Goal: Navigation & Orientation: Find specific page/section

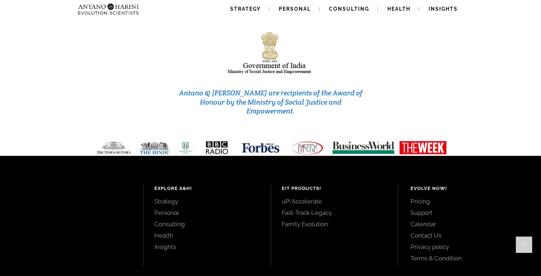
scroll to position [3035, 0]
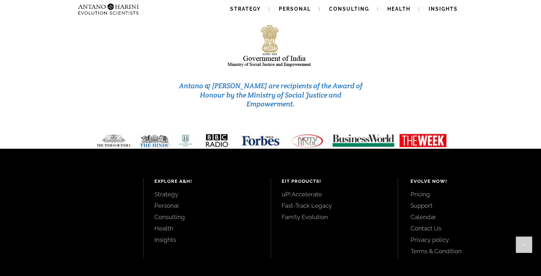
click at [174, 202] on link "Personal" at bounding box center [207, 206] width 106 height 8
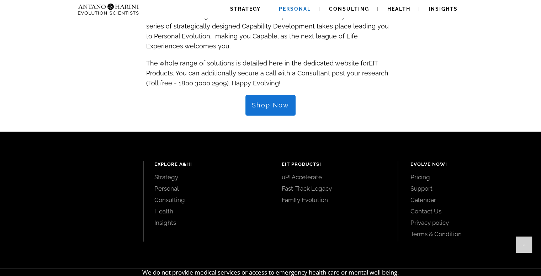
scroll to position [825, 0]
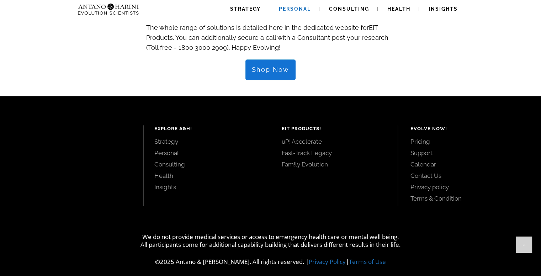
click at [423, 138] on link "Pricing" at bounding box center [468, 142] width 115 height 8
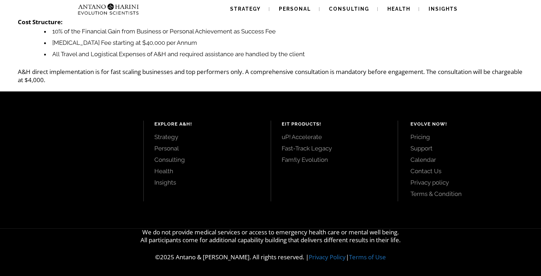
scroll to position [141, 0]
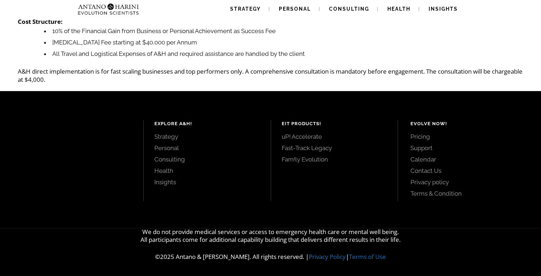
click at [416, 169] on link "Contact Us" at bounding box center [468, 171] width 115 height 8
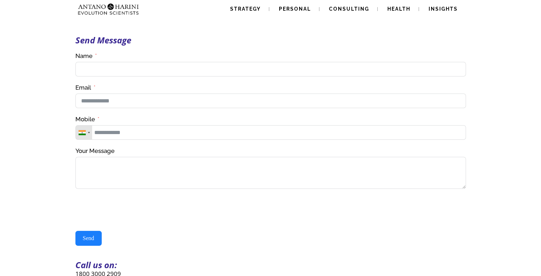
click at [116, 6] on img at bounding box center [108, 9] width 67 height 18
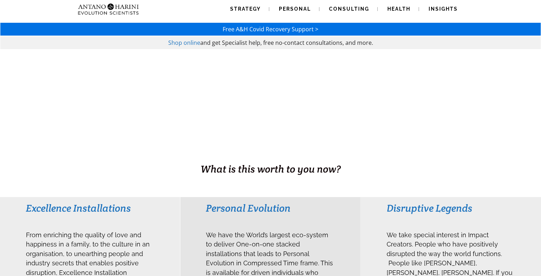
scroll to position [10, 0]
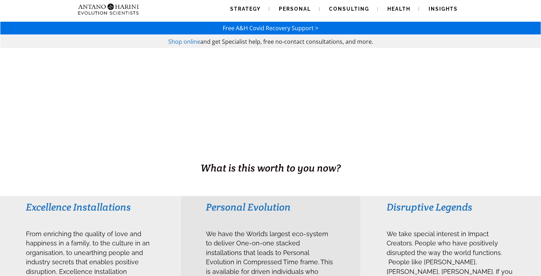
click at [188, 43] on span "Shop online" at bounding box center [184, 42] width 32 height 8
